Goal: Information Seeking & Learning: Learn about a topic

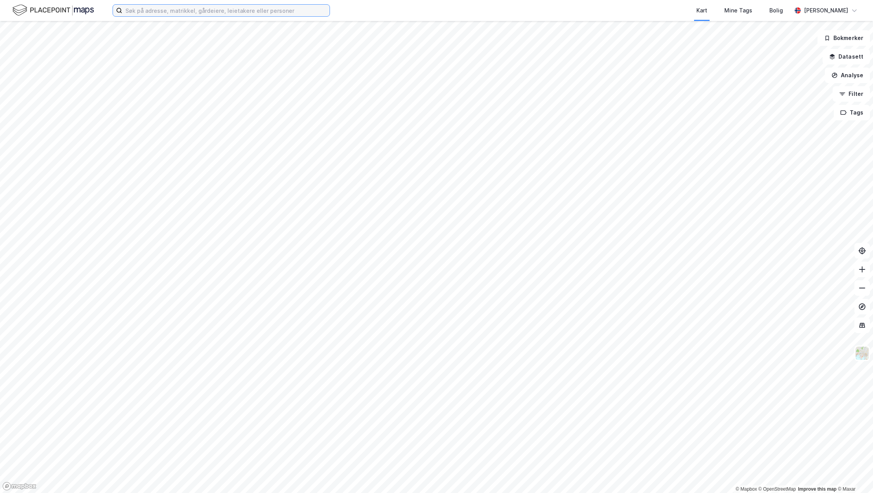
click at [156, 9] on input at bounding box center [225, 11] width 207 height 12
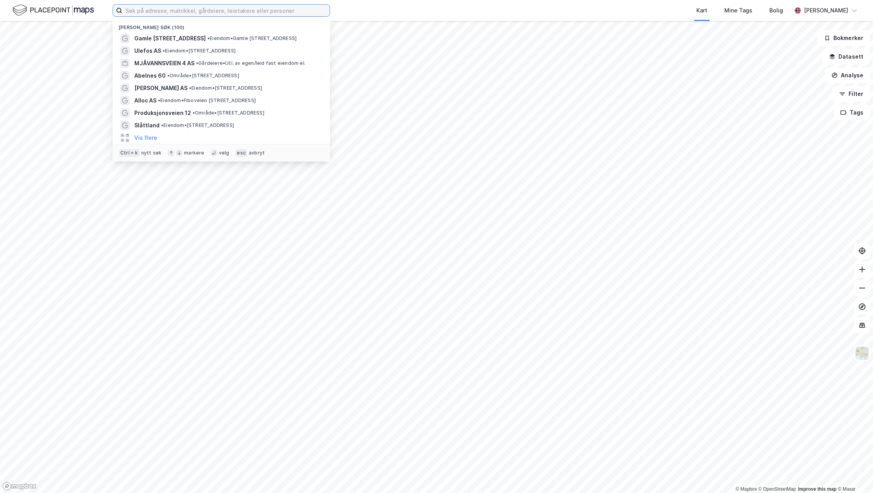
paste input "Fusa industribygg as"
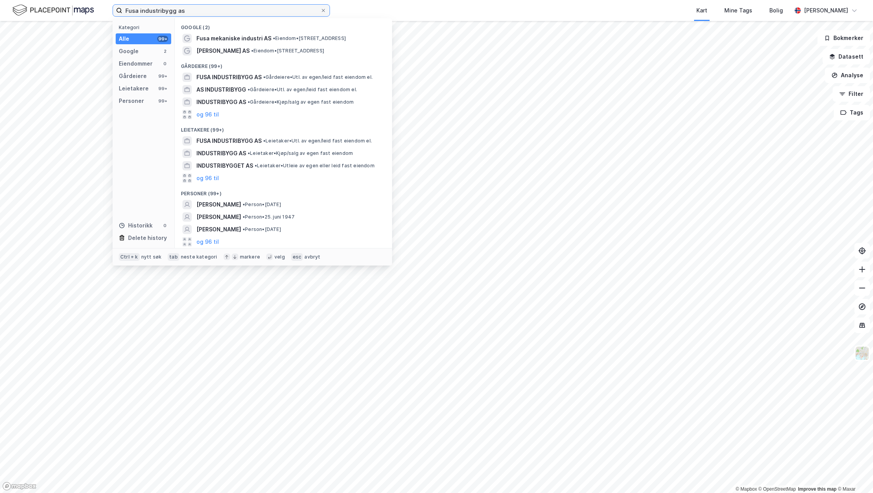
click at [195, 12] on input "Fusa industribygg as" at bounding box center [221, 11] width 198 height 12
drag, startPoint x: 199, startPoint y: 9, endPoint x: 57, endPoint y: 5, distance: 141.8
click at [57, 5] on div "Fusa industribygg as Kategori Alle 99+ Google 2 Eiendommer 0 Gårdeiere 99+ Leie…" at bounding box center [436, 10] width 873 height 21
paste input "Eikelandsheiane 40"
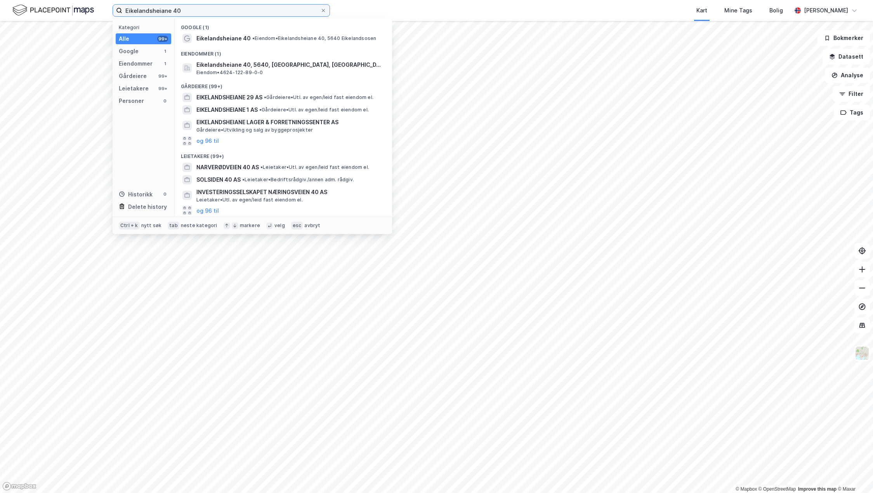
type input "Eikelandsheiane 40"
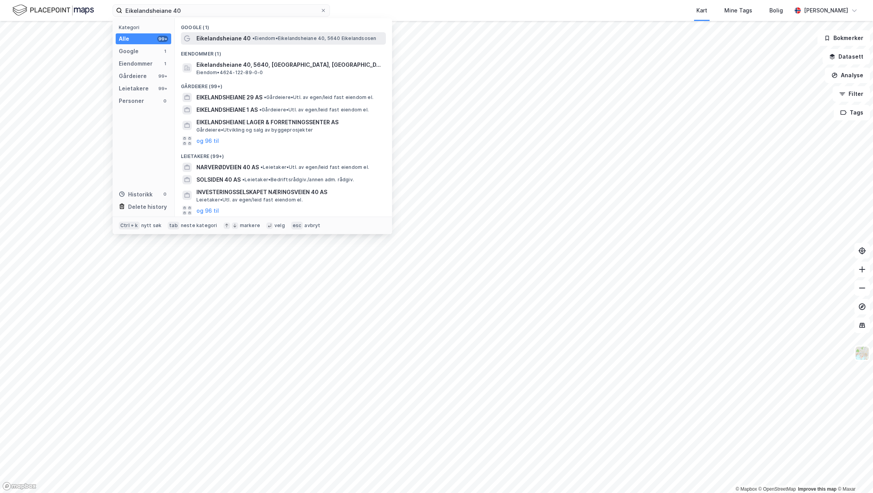
click at [207, 38] on span "Eikelandsheiane 40" at bounding box center [224, 38] width 54 height 9
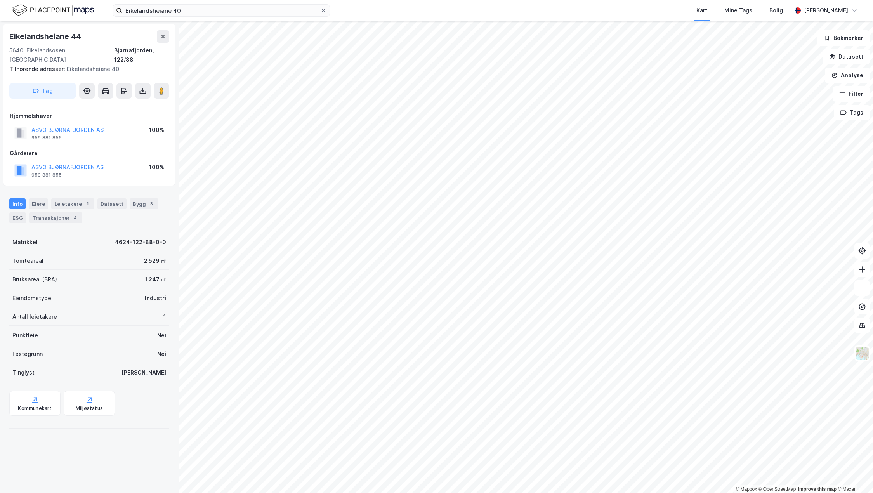
click at [27, 211] on div "Info [PERSON_NAME] 1 Datasett Bygg 3 ESG Transaksjoner 4" at bounding box center [89, 210] width 160 height 25
click at [21, 212] on div "ESG" at bounding box center [17, 217] width 17 height 11
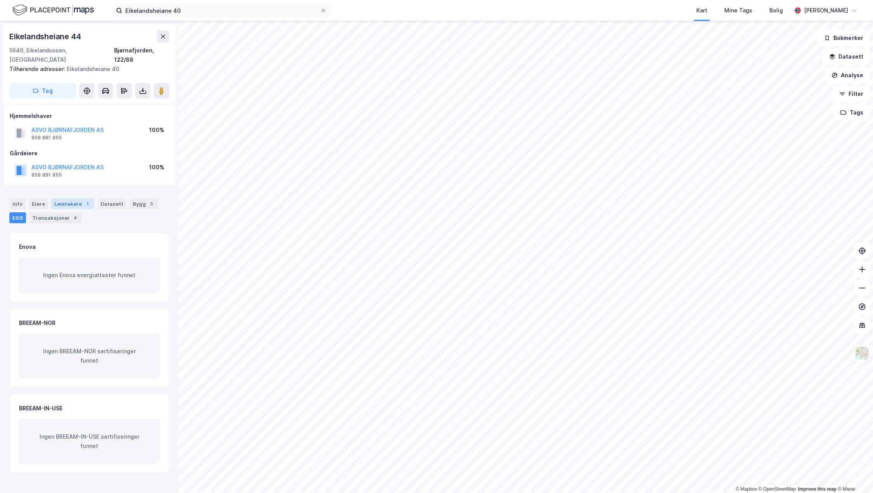
click at [74, 198] on div "Leietakere 1" at bounding box center [72, 203] width 43 height 11
